Goal: Ask a question

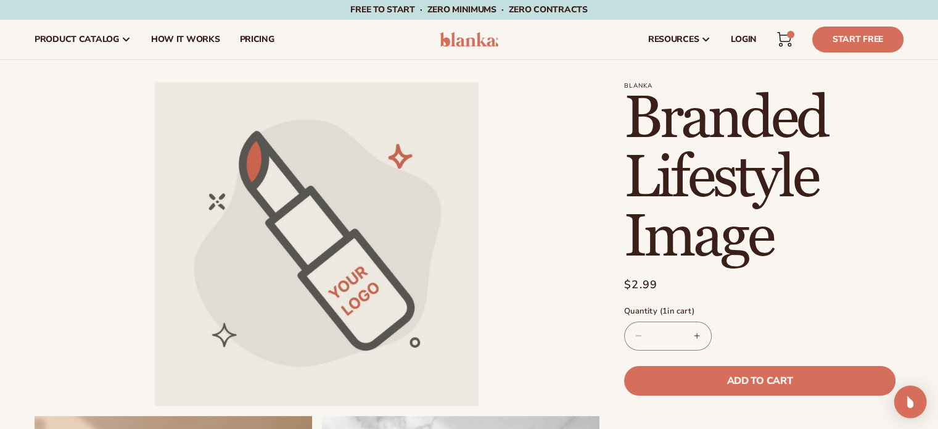
click at [918, 397] on div "Open Intercom Messenger" at bounding box center [910, 402] width 33 height 33
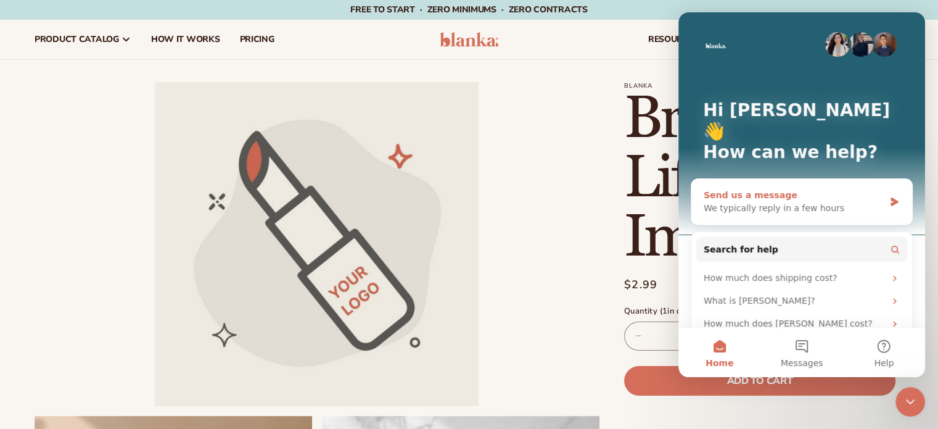
click at [854, 202] on div "We typically reply in a few hours" at bounding box center [794, 208] width 181 height 13
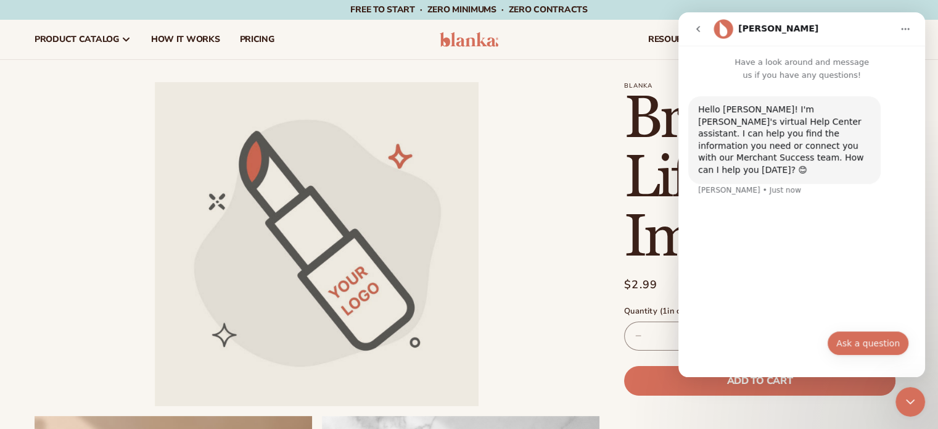
click at [859, 339] on button "Ask a question" at bounding box center [868, 343] width 82 height 25
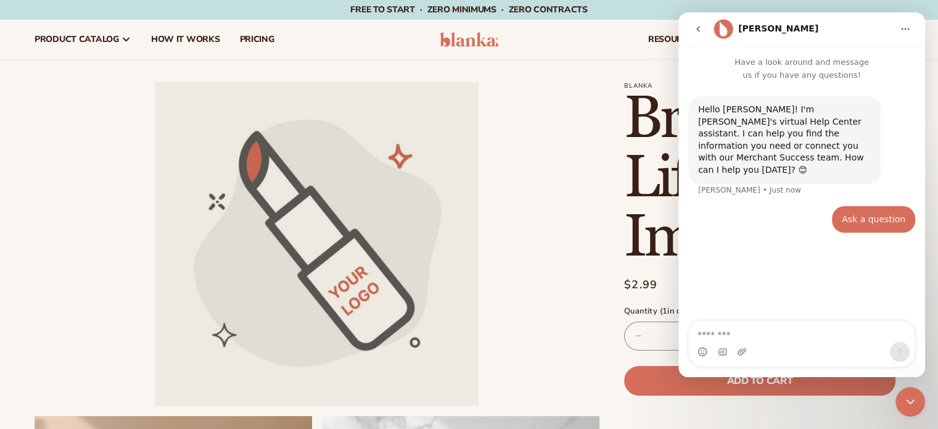
click at [764, 337] on textarea "Message…" at bounding box center [802, 331] width 226 height 21
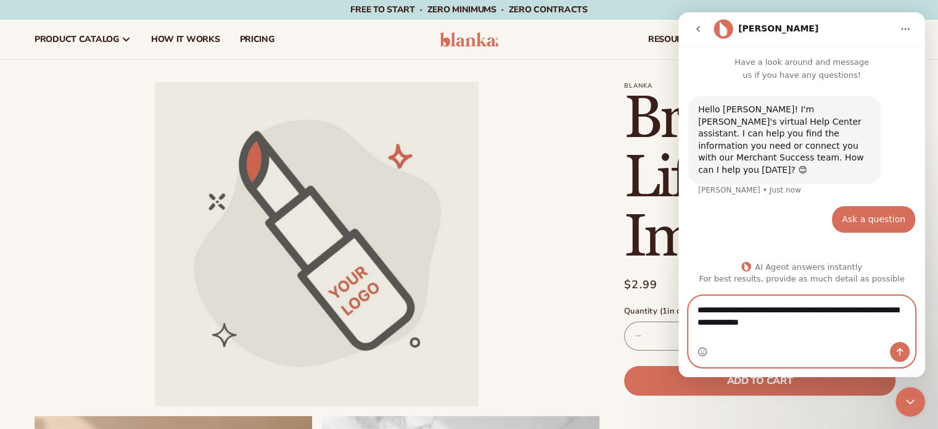
type textarea "**********"
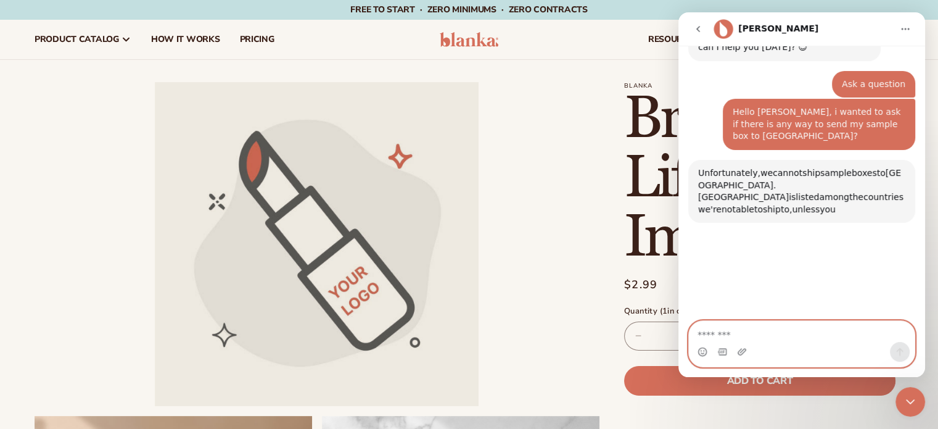
scroll to position [155, 0]
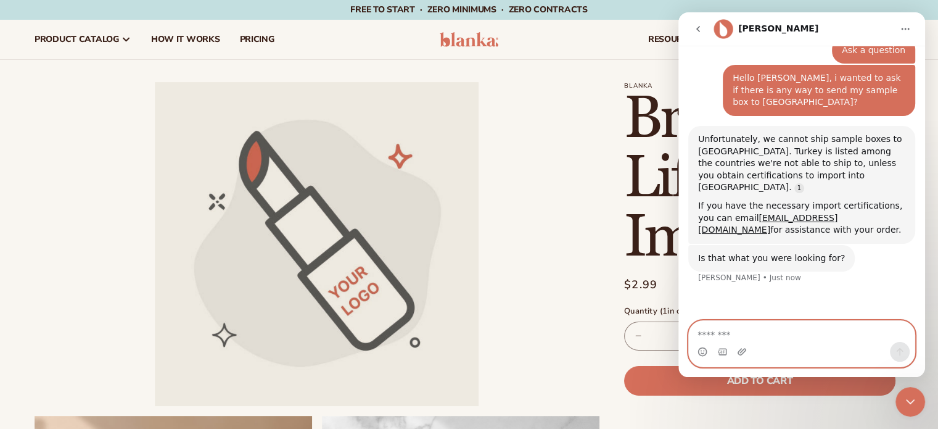
click at [782, 334] on textarea "Message…" at bounding box center [802, 331] width 226 height 21
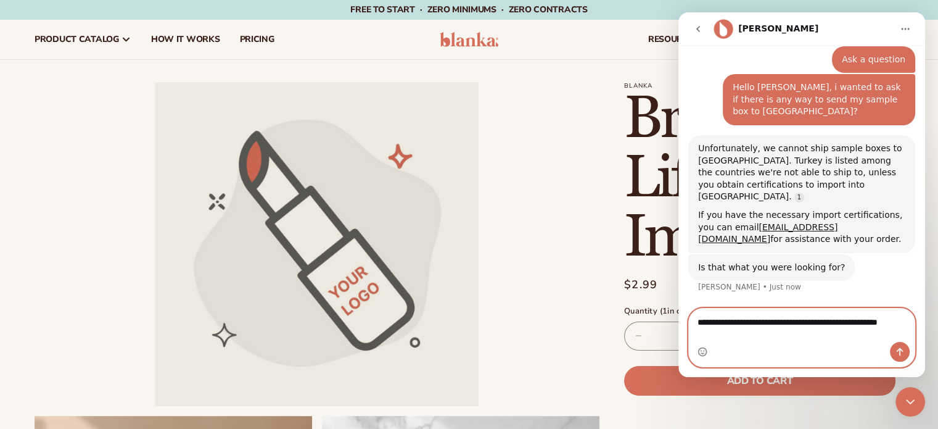
scroll to position [142, 0]
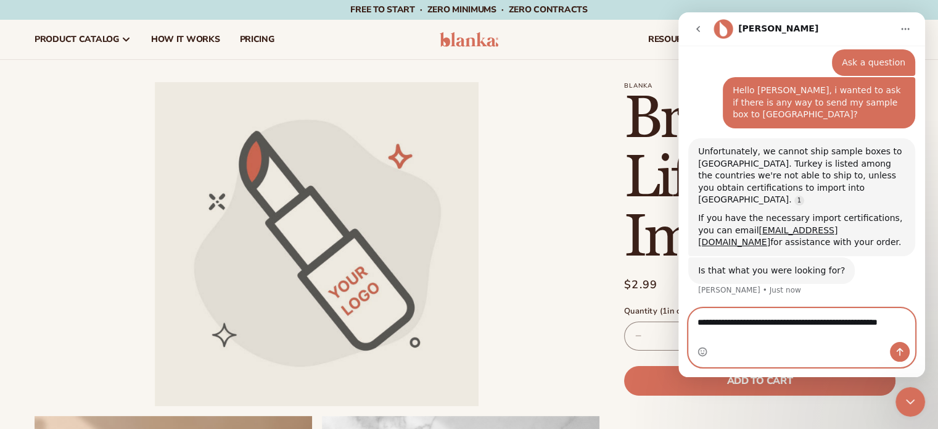
type textarea "**********"
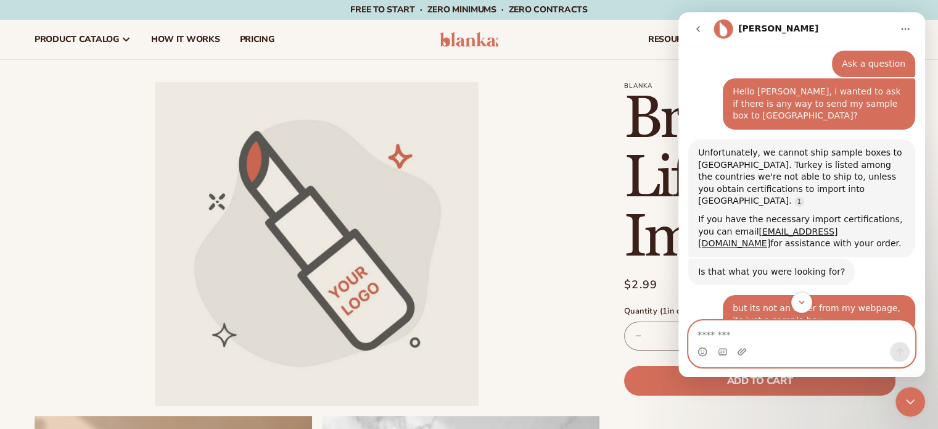
scroll to position [347, 0]
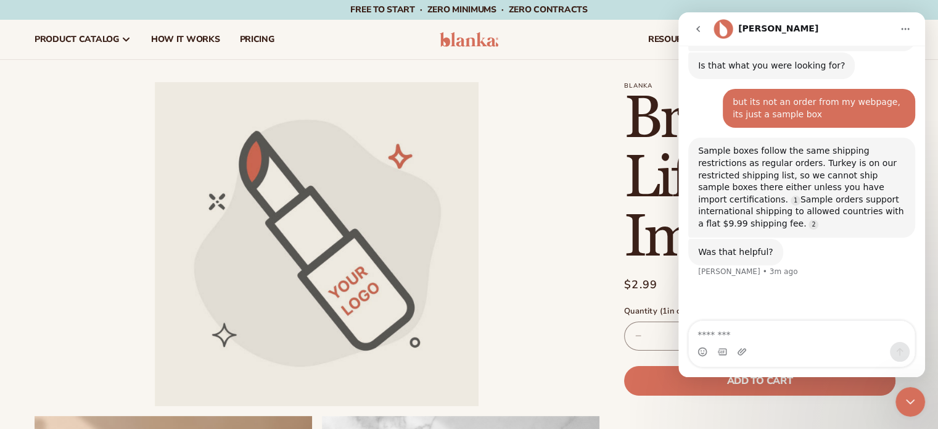
click at [829, 249] on div "Hello [PERSON_NAME]! I'm [PERSON_NAME]'s virtual Help Center assistant. I can h…" at bounding box center [802, 26] width 247 height 588
